Goal: Task Accomplishment & Management: Manage account settings

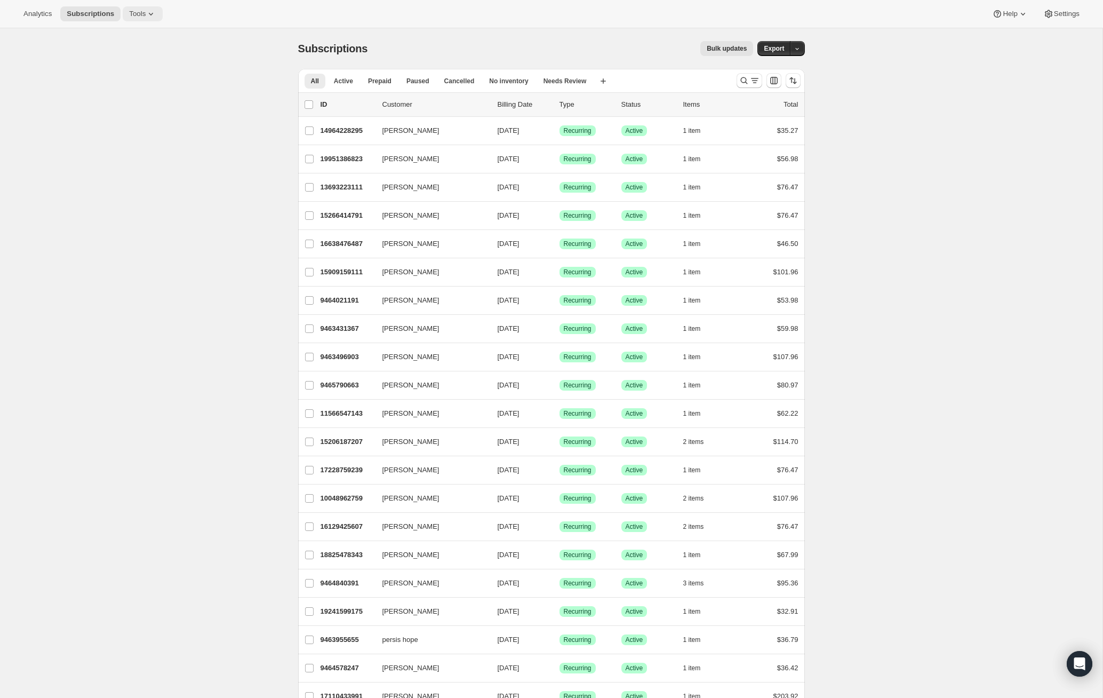
click at [149, 15] on icon at bounding box center [151, 14] width 11 height 11
click at [118, 142] on div "Memberships Info Beta" at bounding box center [149, 144] width 94 height 11
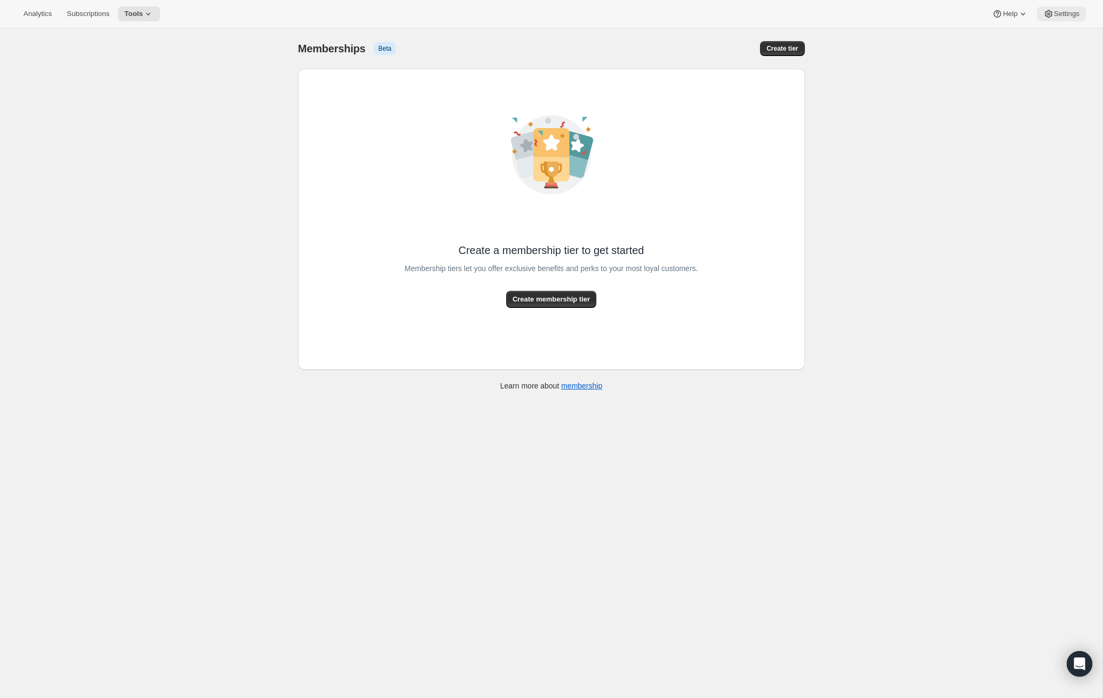
click at [1054, 12] on span "Settings" at bounding box center [1067, 14] width 26 height 9
